Goal: Information Seeking & Learning: Learn about a topic

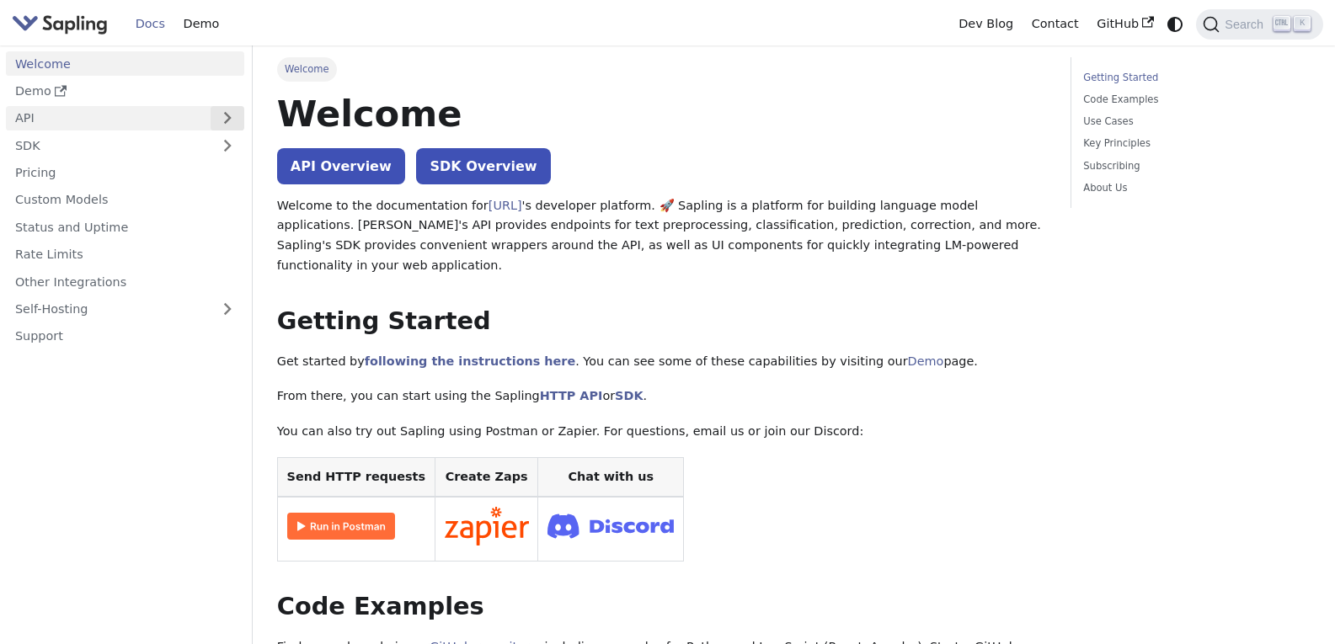
click at [237, 115] on button "Expand sidebar category 'API'" at bounding box center [228, 118] width 34 height 24
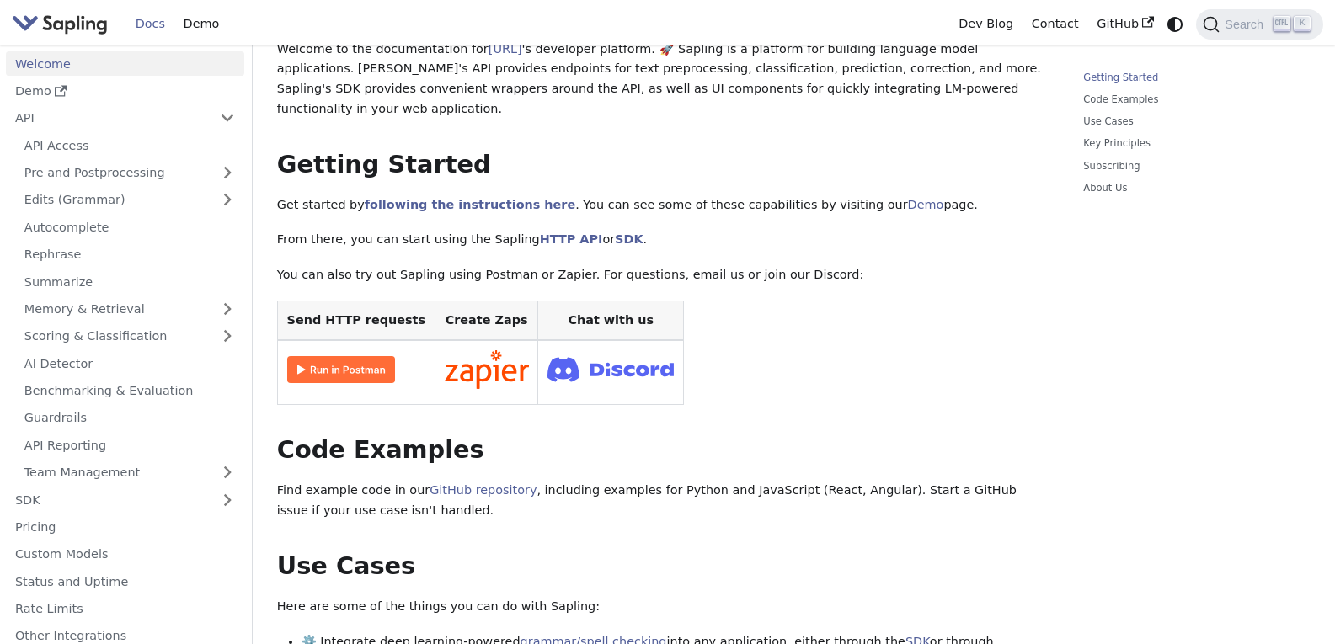
scroll to position [86, 0]
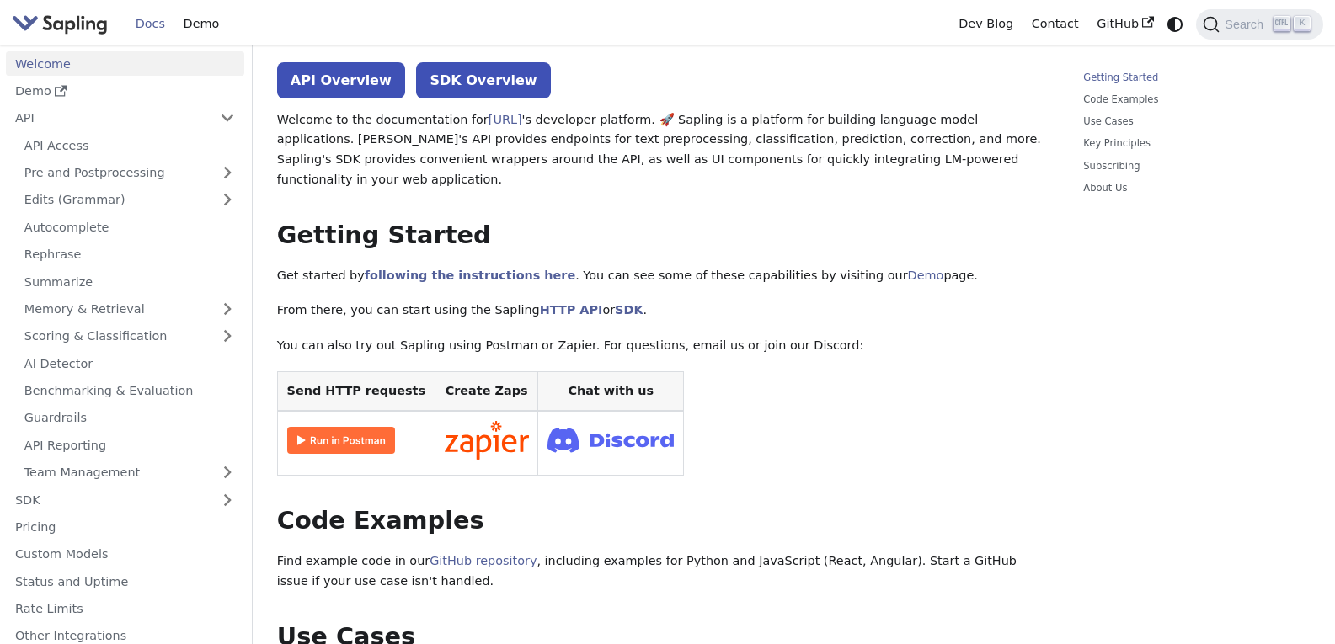
click at [337, 427] on img at bounding box center [341, 440] width 108 height 27
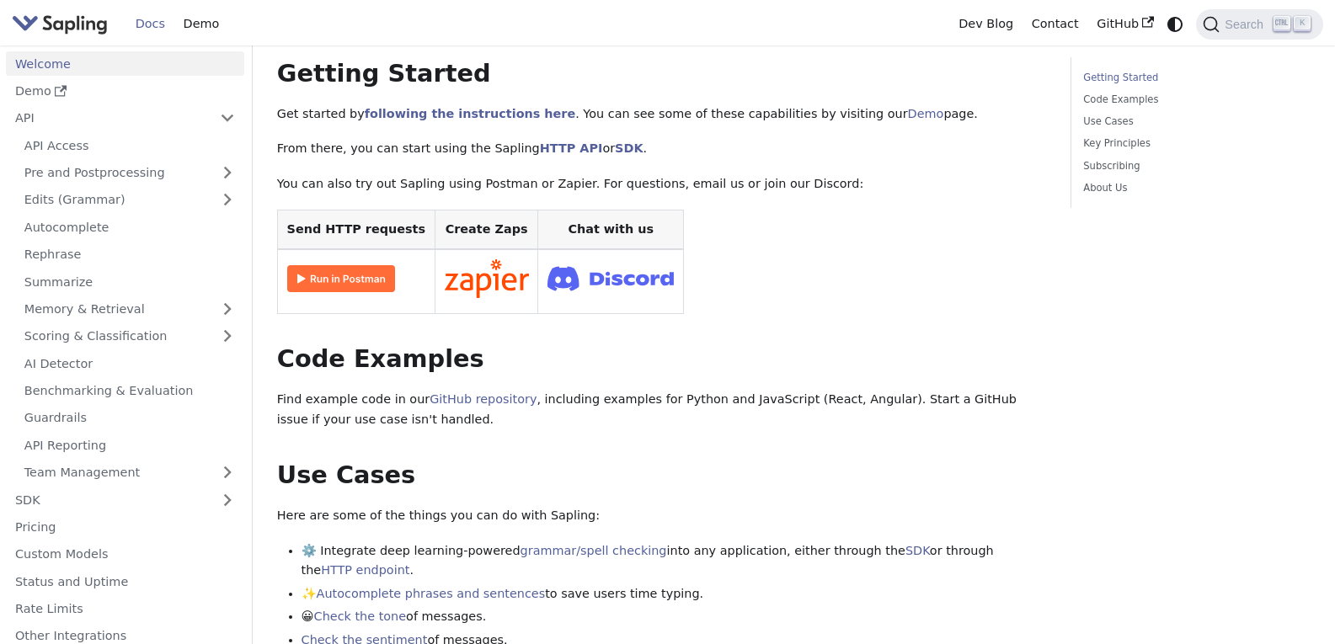
scroll to position [243, 0]
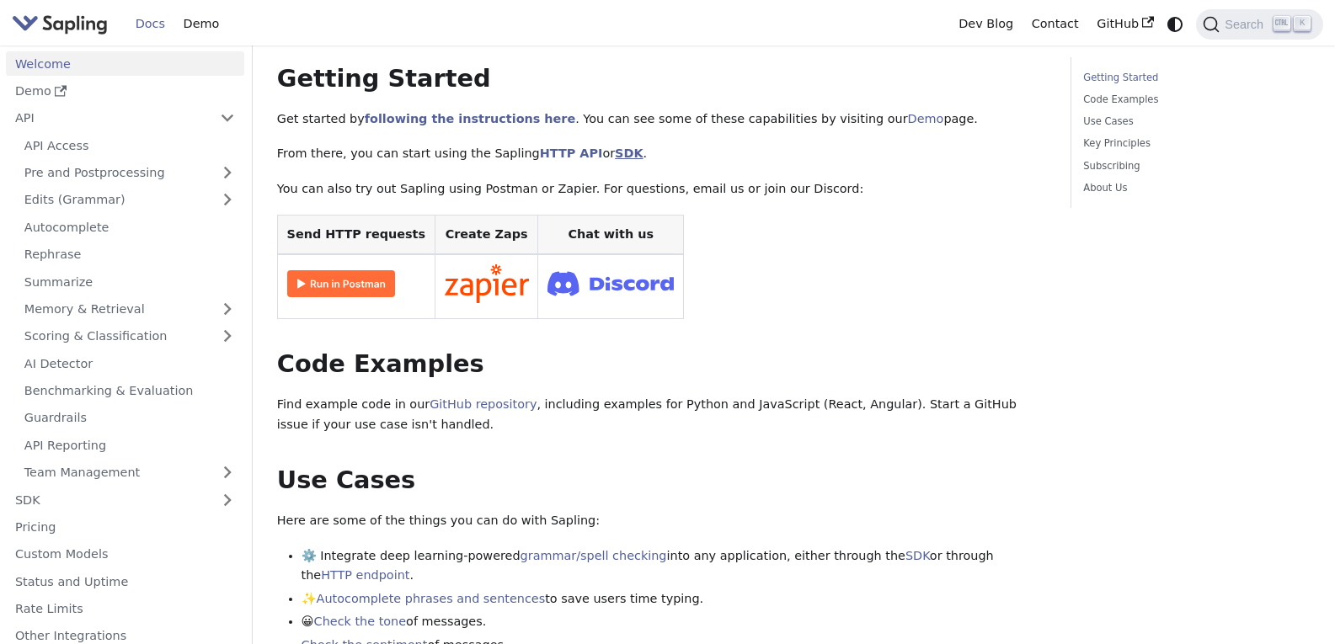
click at [615, 147] on link "SDK" at bounding box center [629, 153] width 28 height 13
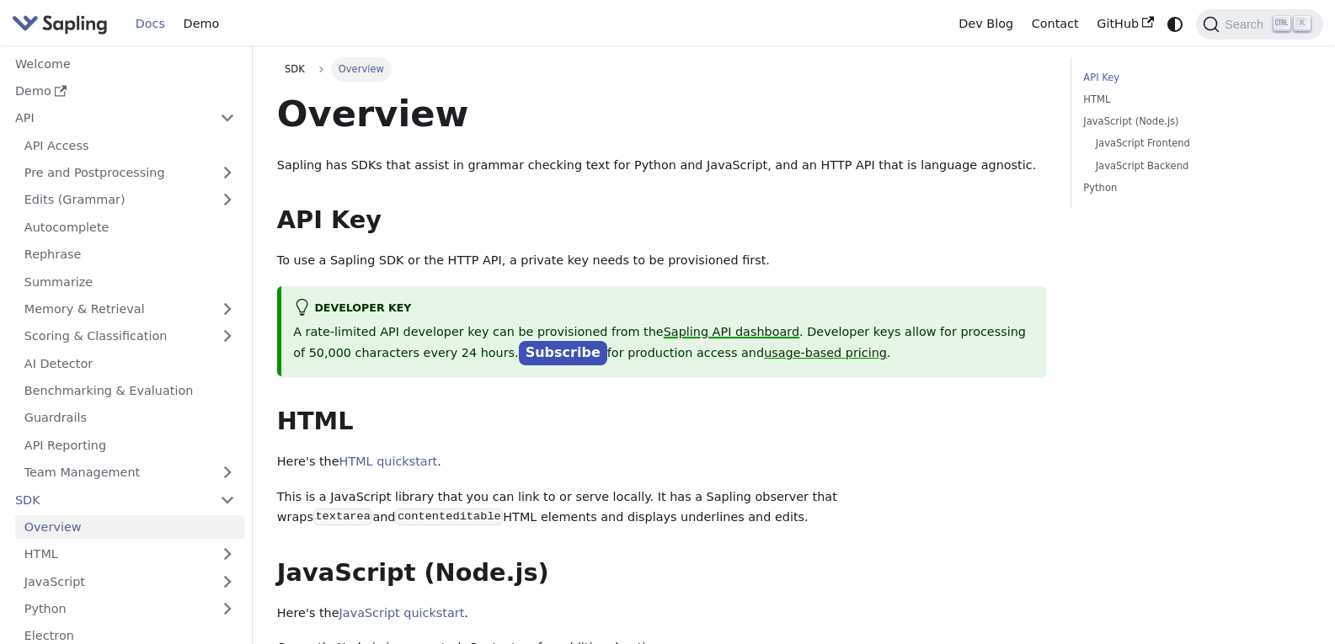
click at [699, 334] on link "Sapling API dashboard" at bounding box center [732, 331] width 136 height 13
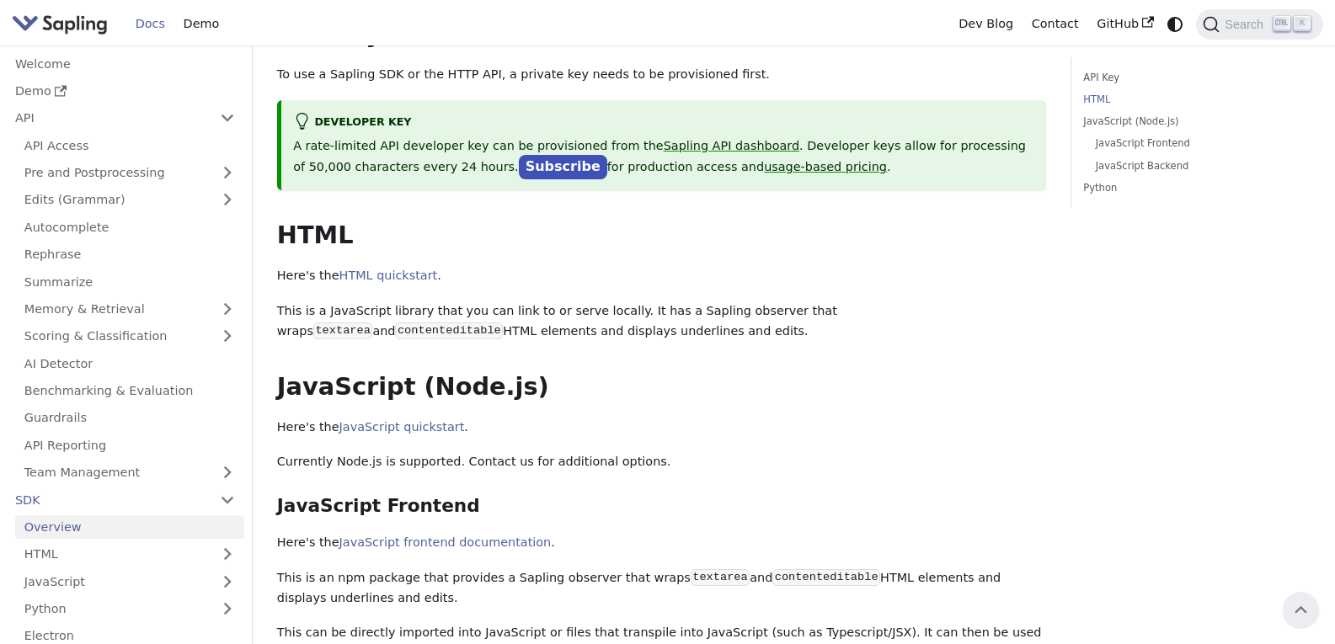
scroll to position [145, 0]
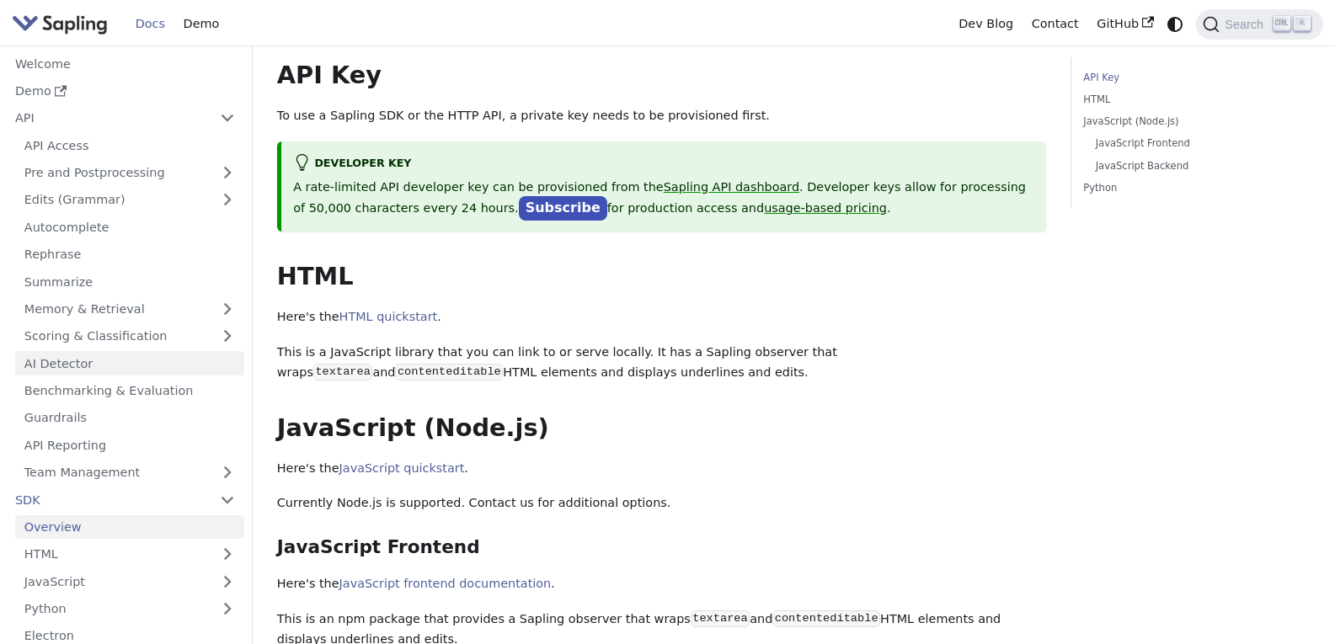
click at [60, 365] on link "AI Detector" at bounding box center [129, 363] width 229 height 24
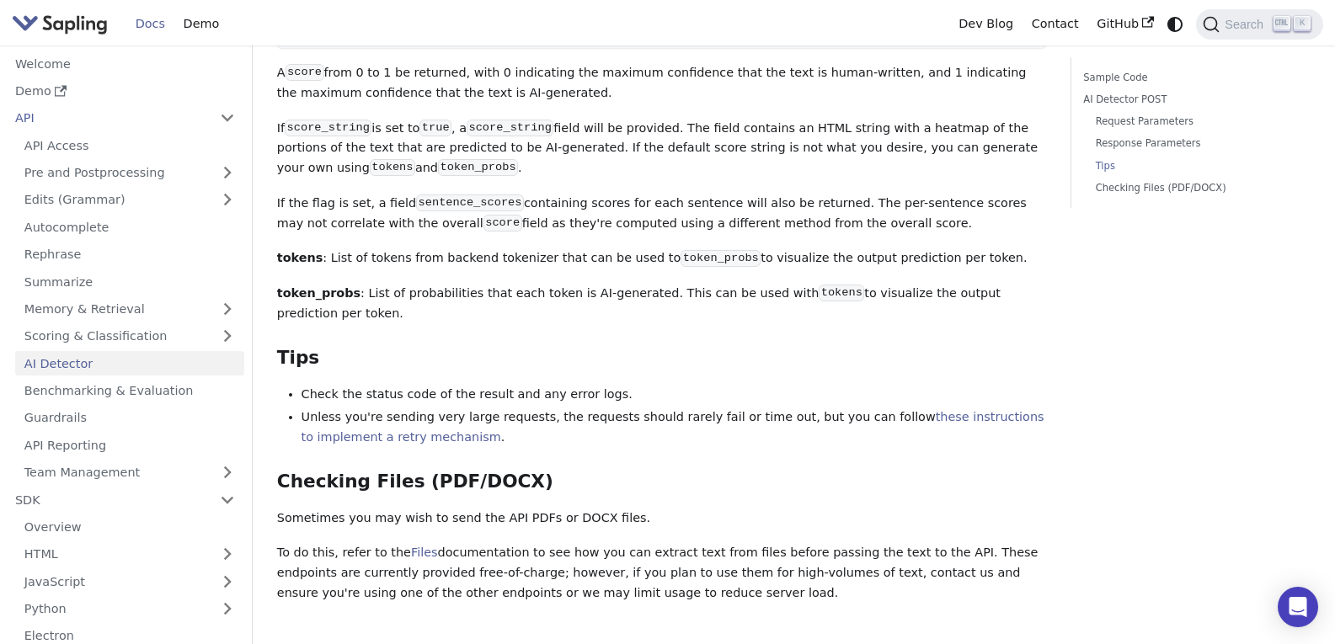
scroll to position [1922, 0]
